Goal: Task Accomplishment & Management: Use online tool/utility

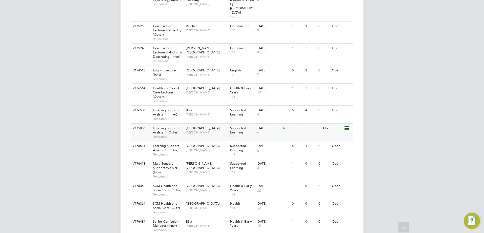
scroll to position [238, 0]
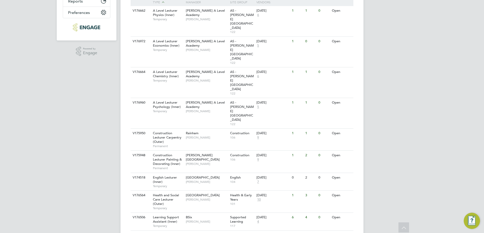
scroll to position [127, 0]
